Goal: Information Seeking & Learning: Learn about a topic

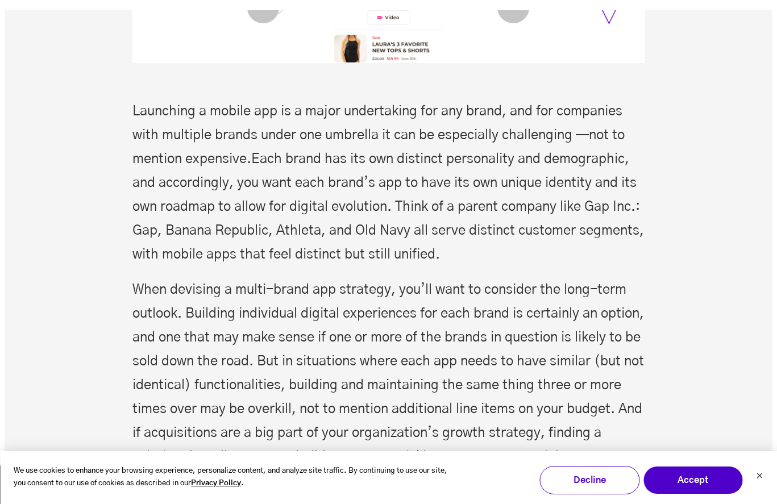
scroll to position [568, 0]
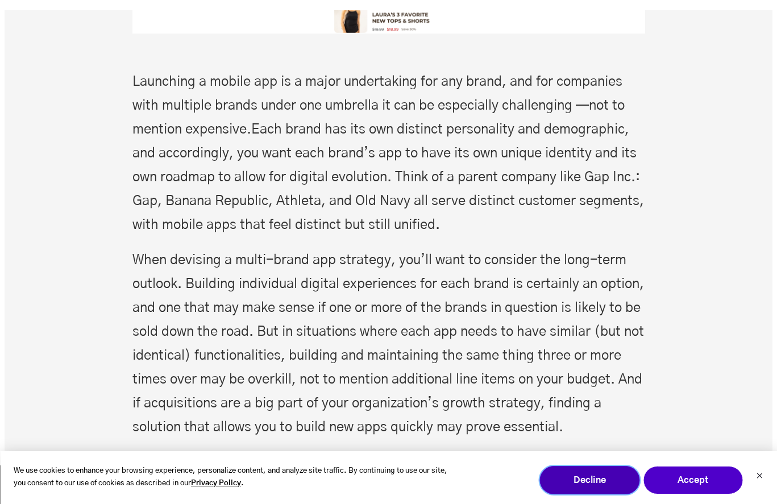
click at [594, 485] on button "Decline" at bounding box center [589, 480] width 100 height 28
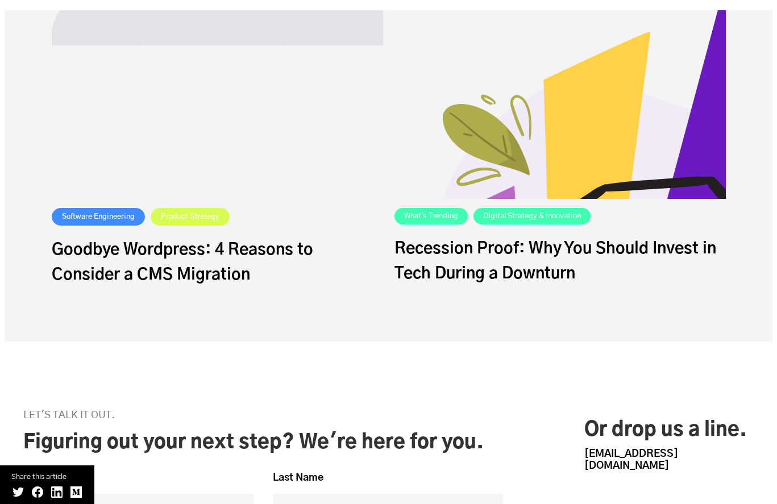
scroll to position [9150, 0]
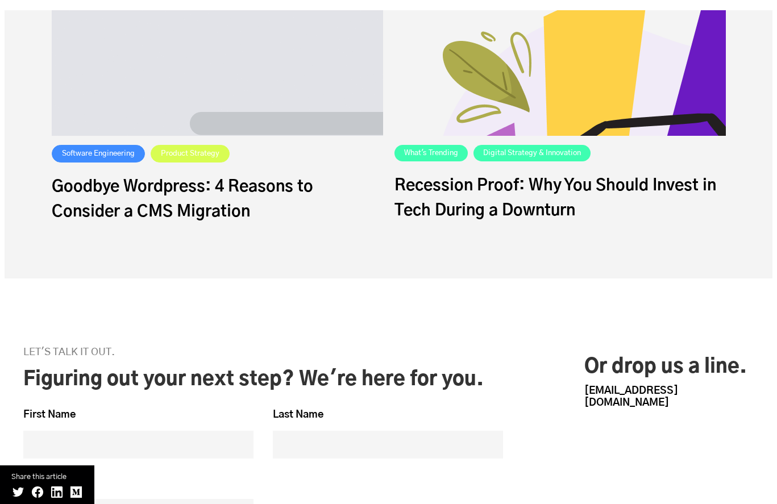
click at [207, 224] on link "Goodbye Wordpress: 4 Reasons to Consider a CMS Migration" at bounding box center [217, 199] width 331 height 50
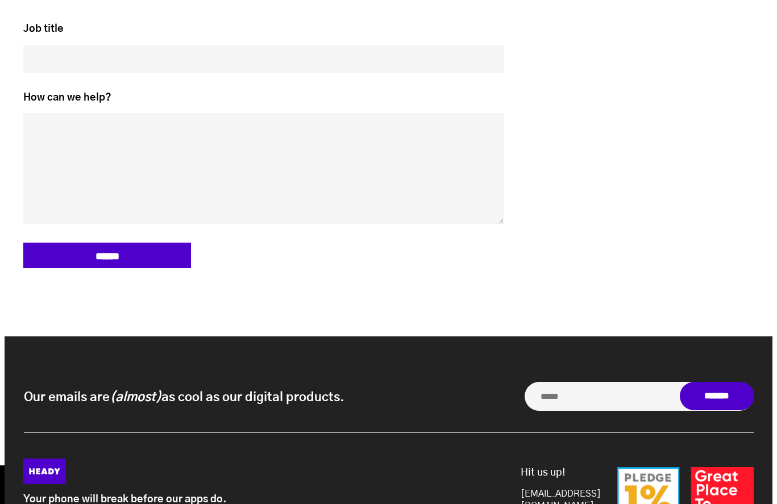
scroll to position [4944, 0]
